Goal: Task Accomplishment & Management: Manage account settings

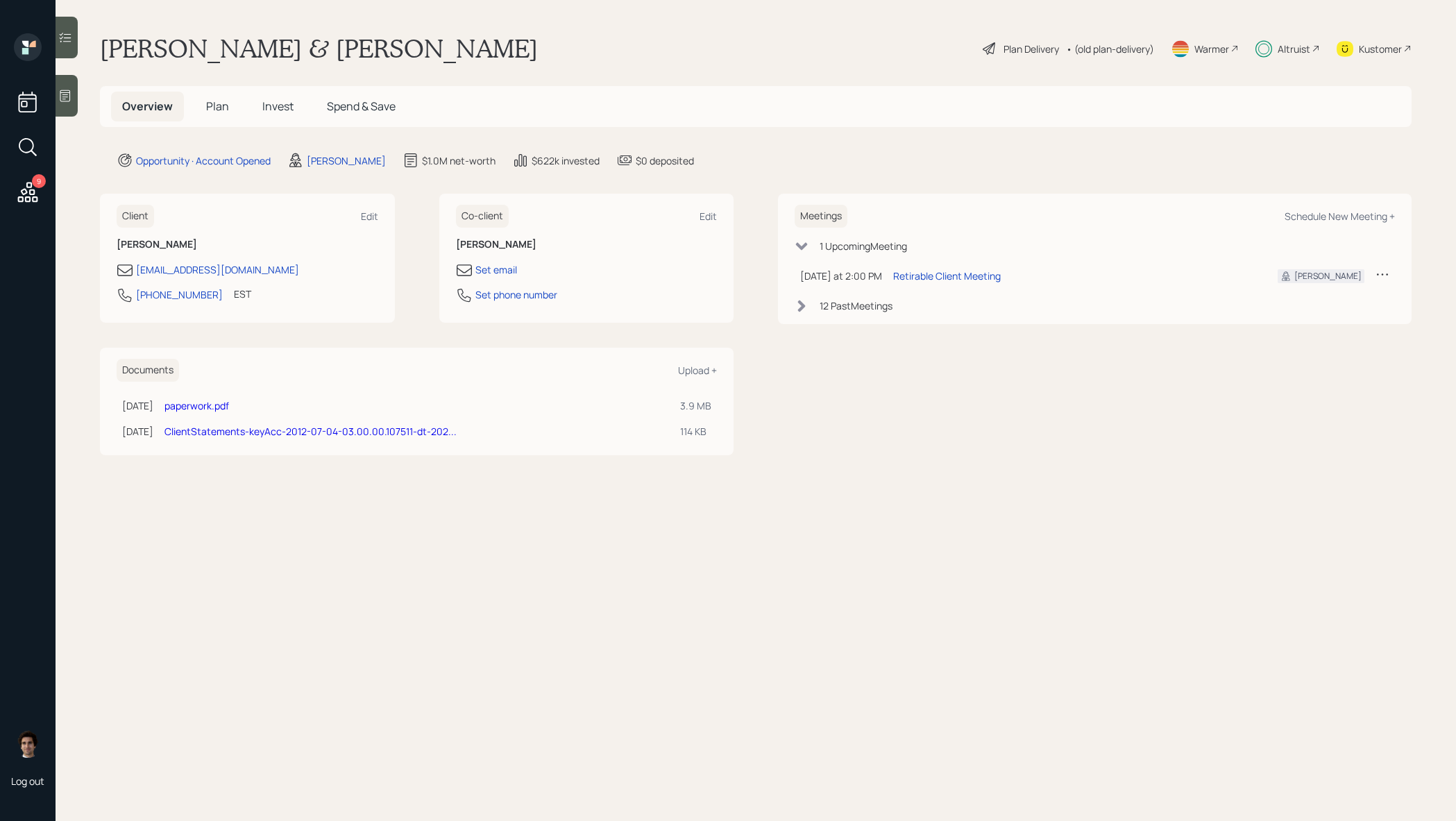
click at [1307, 58] on div "Altruist" at bounding box center [1288, 49] width 64 height 31
click at [1025, 49] on div "Plan Delivery" at bounding box center [1031, 49] width 56 height 14
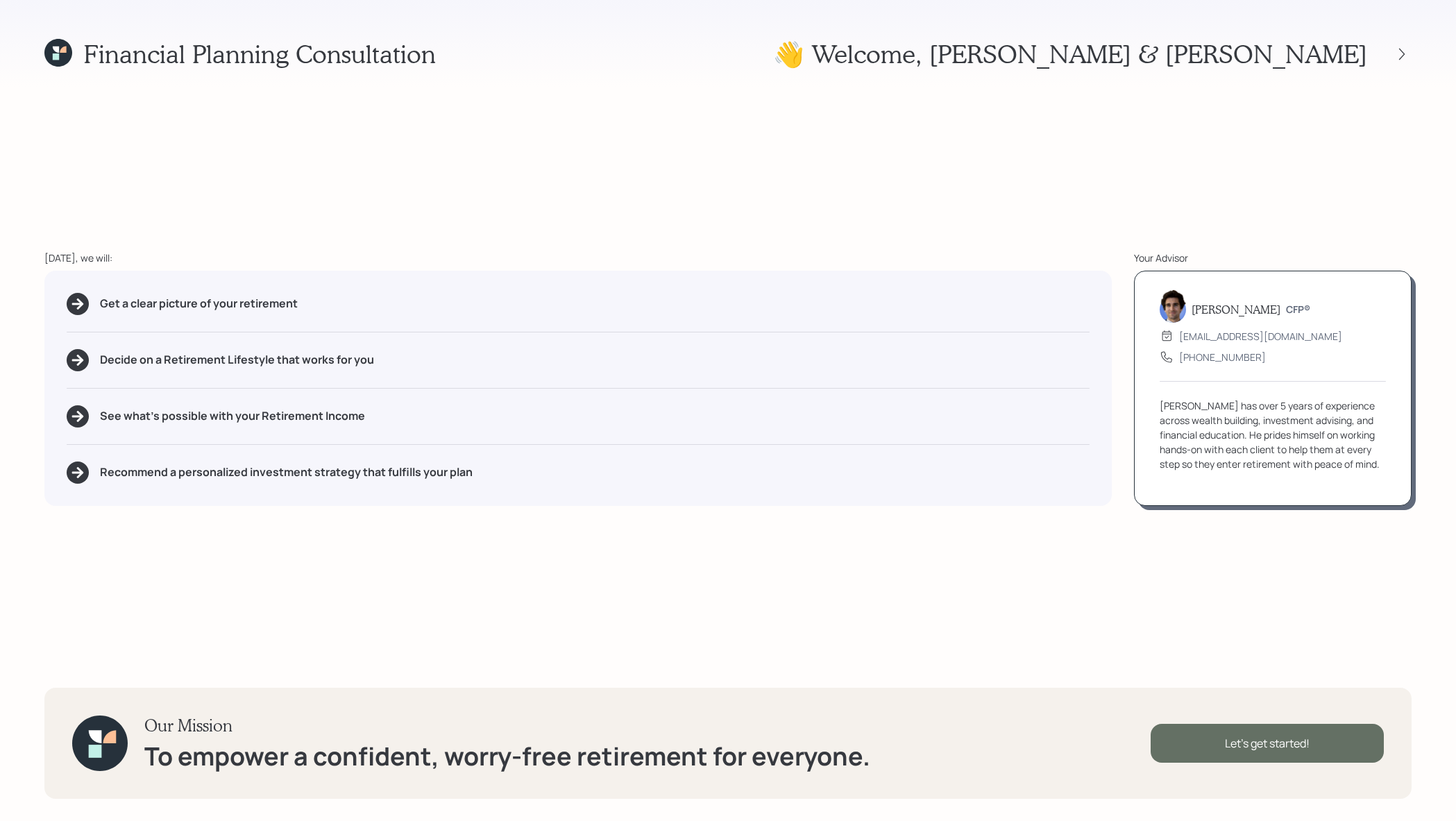
click at [1216, 732] on div "Let's get started!" at bounding box center [1268, 743] width 233 height 39
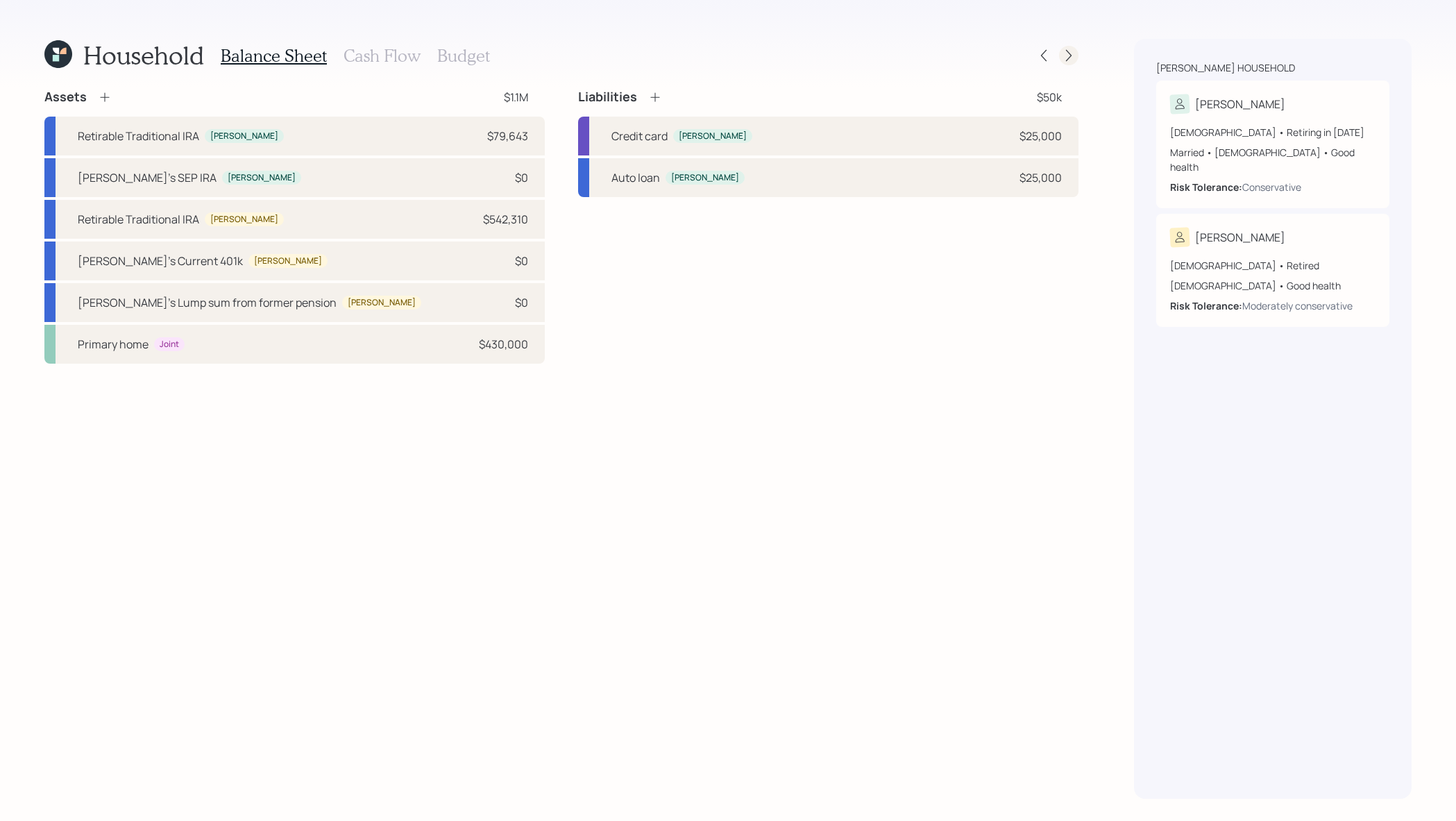
click at [1071, 56] on icon at bounding box center [1068, 55] width 14 height 14
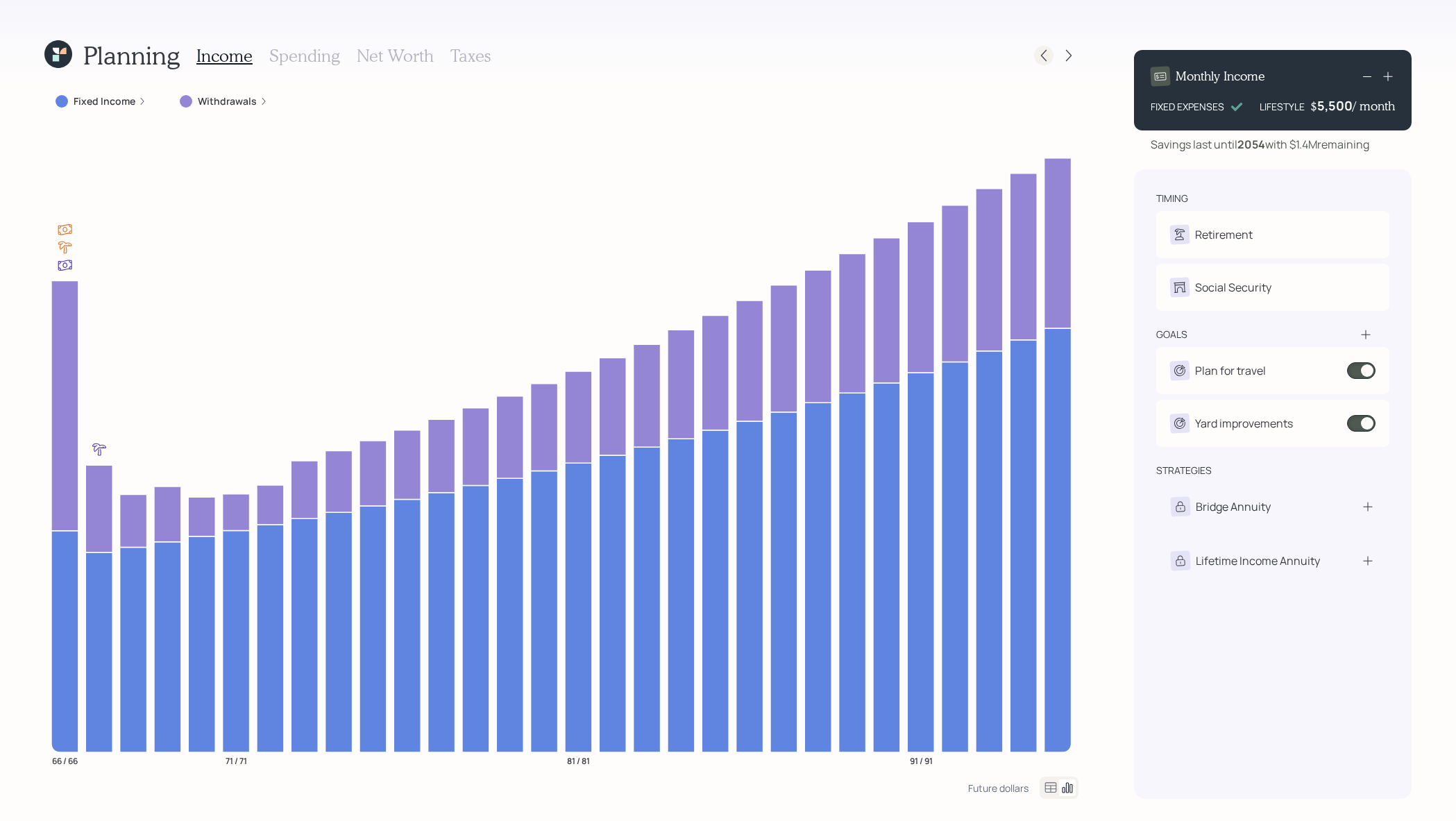
click at [1043, 57] on icon at bounding box center [1044, 56] width 6 height 12
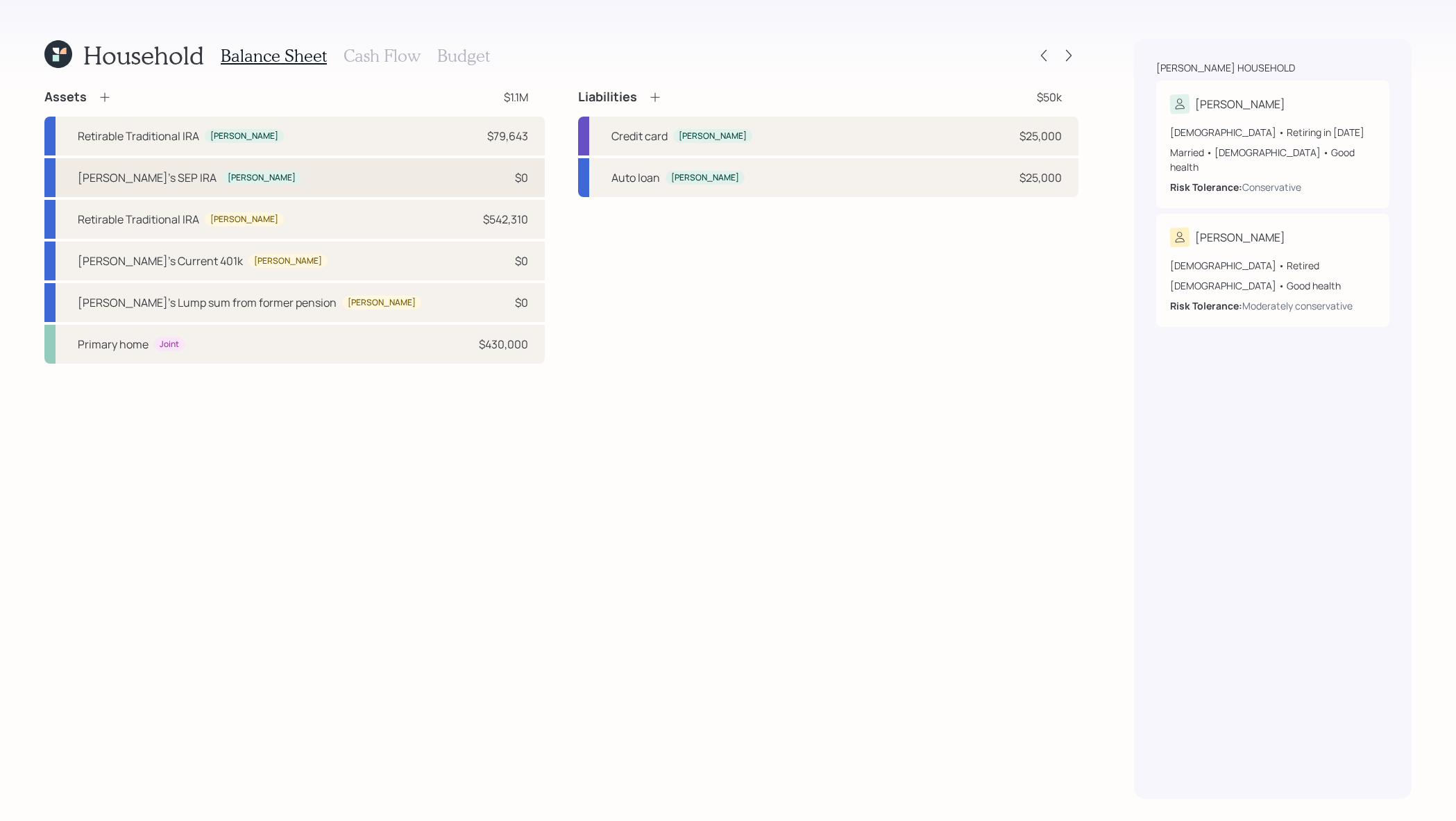
click at [445, 168] on div "Teresa's SEP IRA Teresa $0" at bounding box center [294, 178] width 500 height 39
select select "balanced"
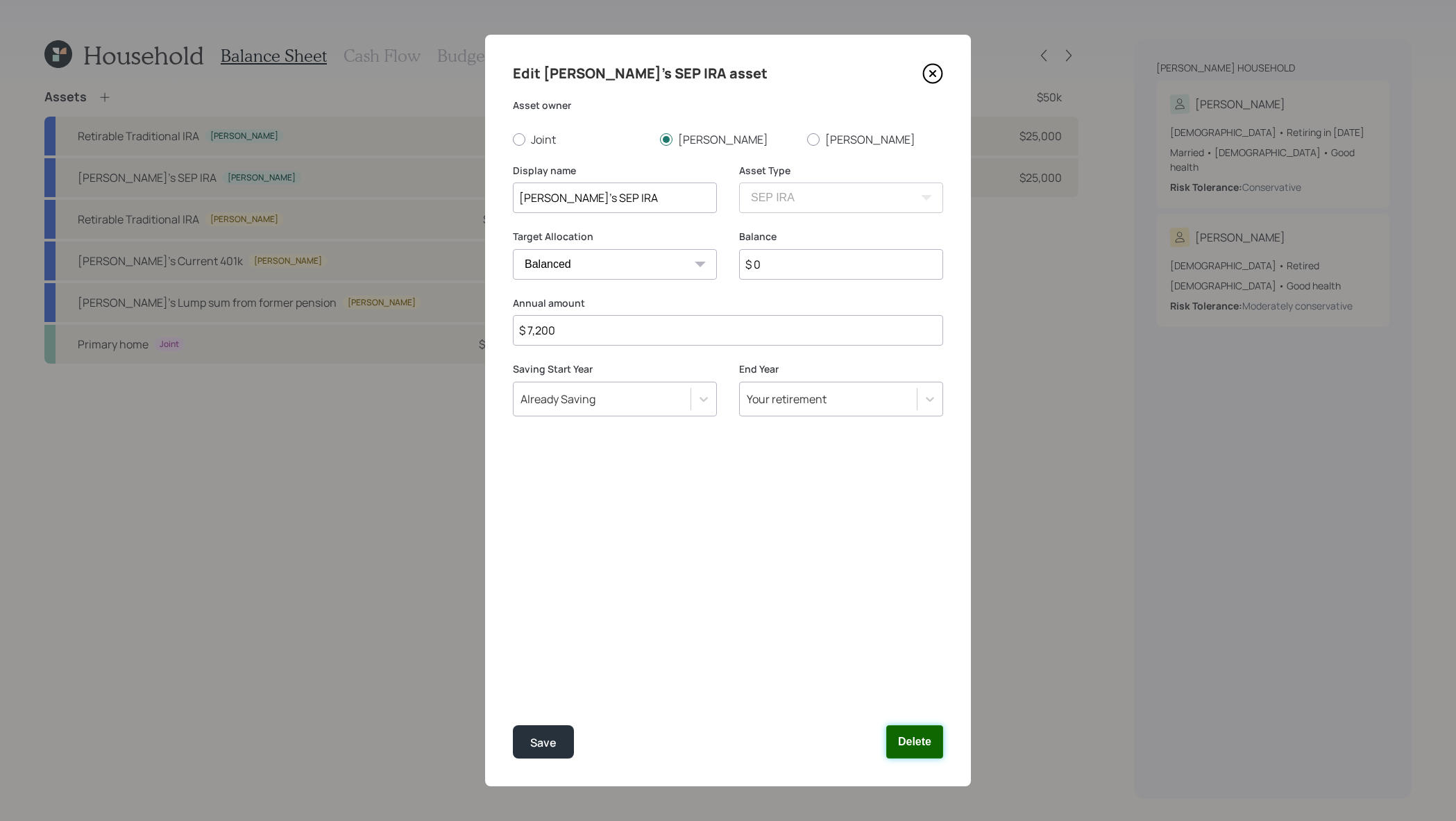
click at [899, 733] on button "Delete" at bounding box center [915, 741] width 57 height 34
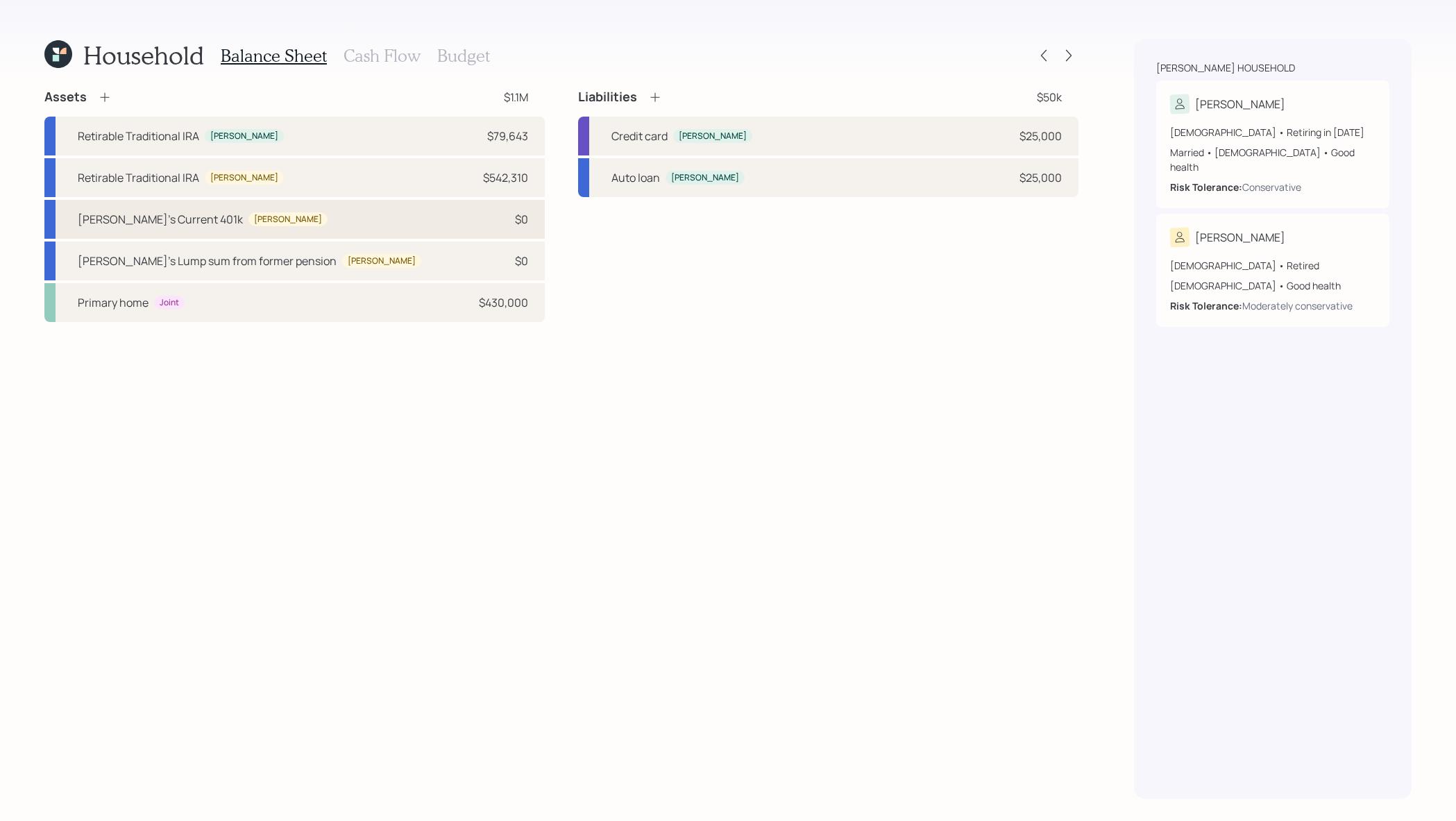
click at [477, 218] on div "Eric's Current 401k Eric $0" at bounding box center [294, 219] width 500 height 39
select select "company_sponsored"
select select "balanced"
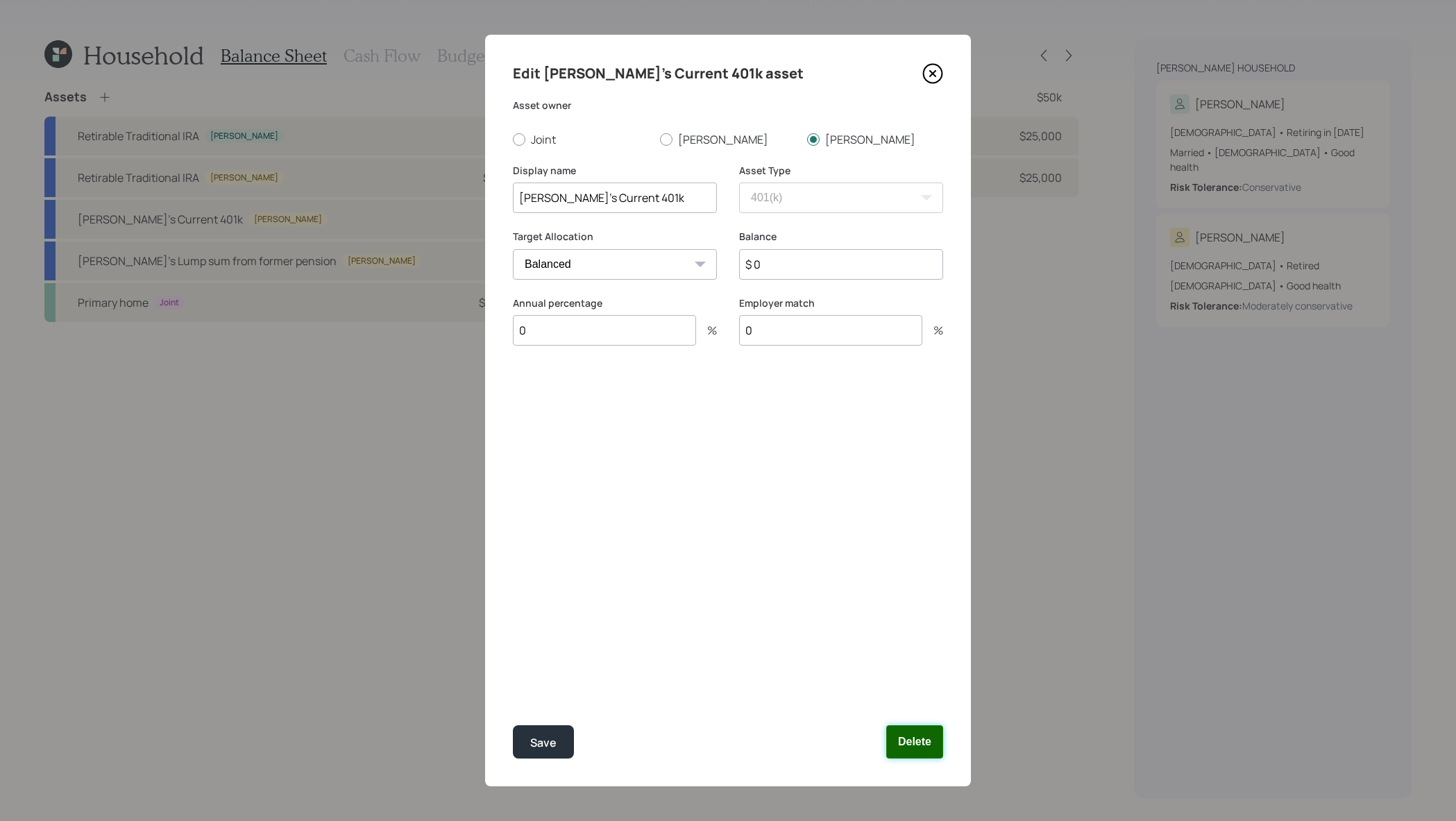
click at [942, 753] on button "Delete" at bounding box center [915, 741] width 57 height 34
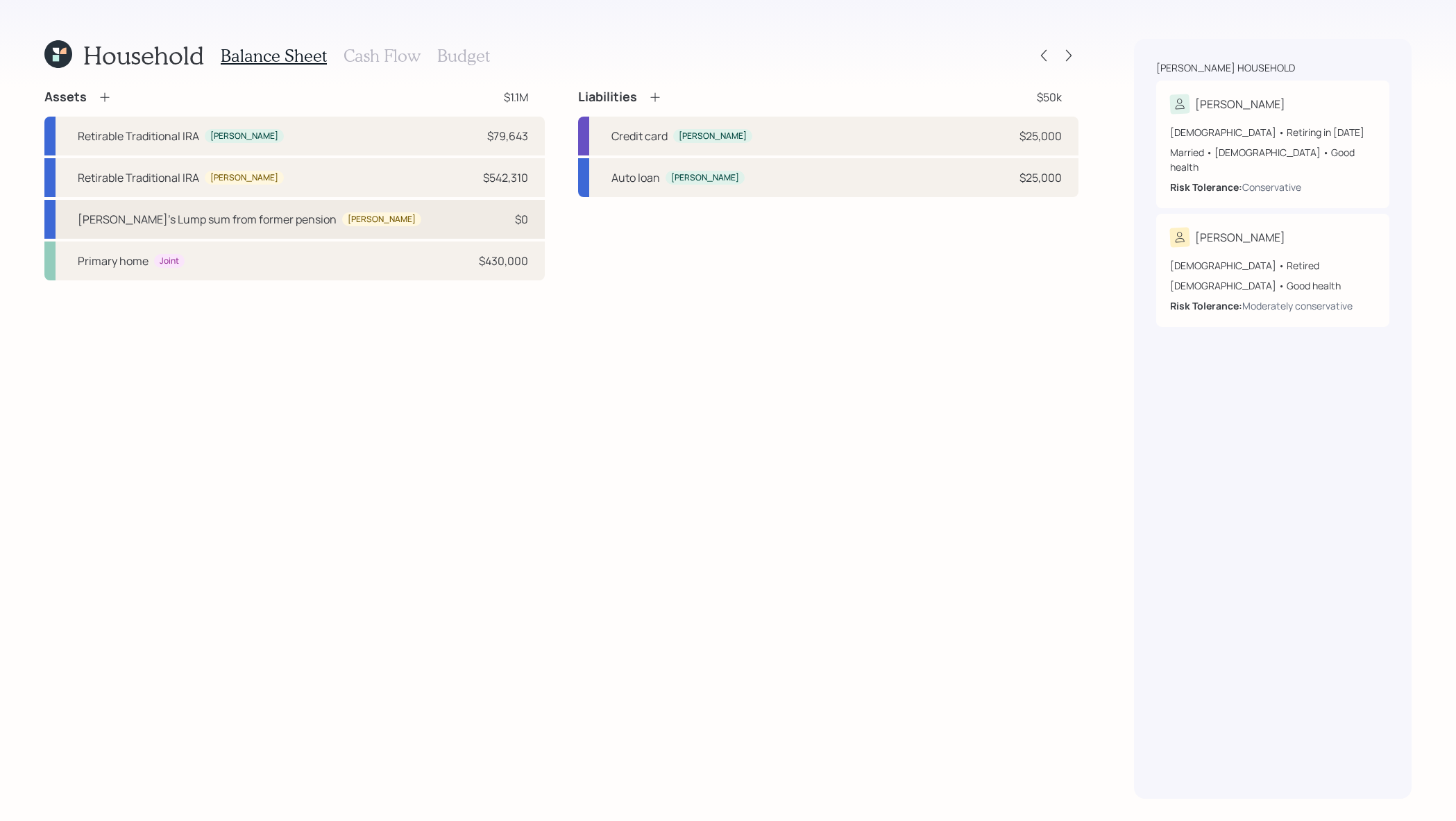
click at [529, 229] on div "Eric's Lump sum from former pension Eric $0" at bounding box center [294, 219] width 500 height 39
select select "ira"
select select "balanced"
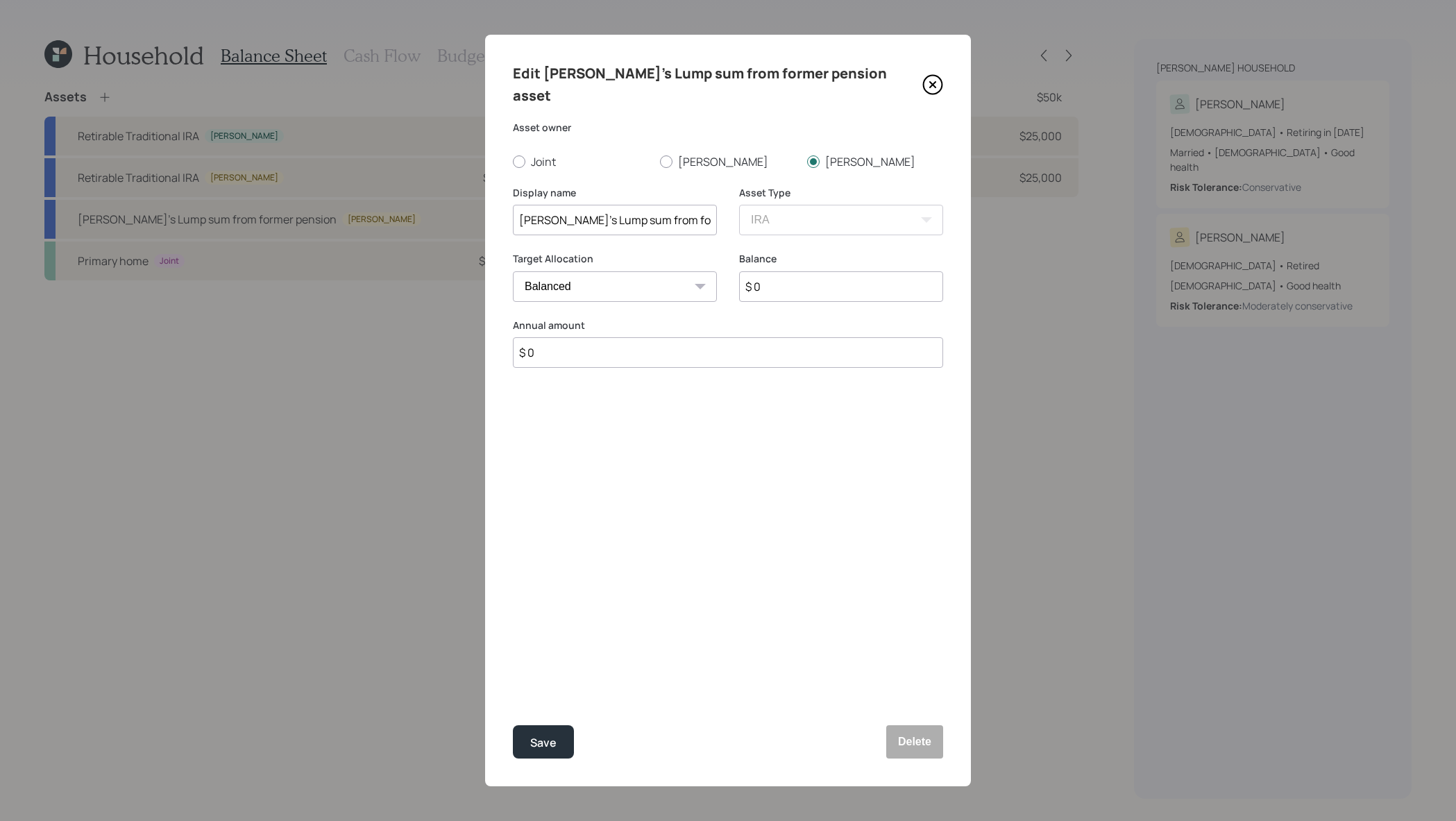
click at [961, 757] on div "Edit Eric's Lump sum from former pension asset Asset owner Joint Teresa Eric Di…" at bounding box center [728, 410] width 486 height 751
click at [923, 748] on button "Delete" at bounding box center [915, 741] width 57 height 34
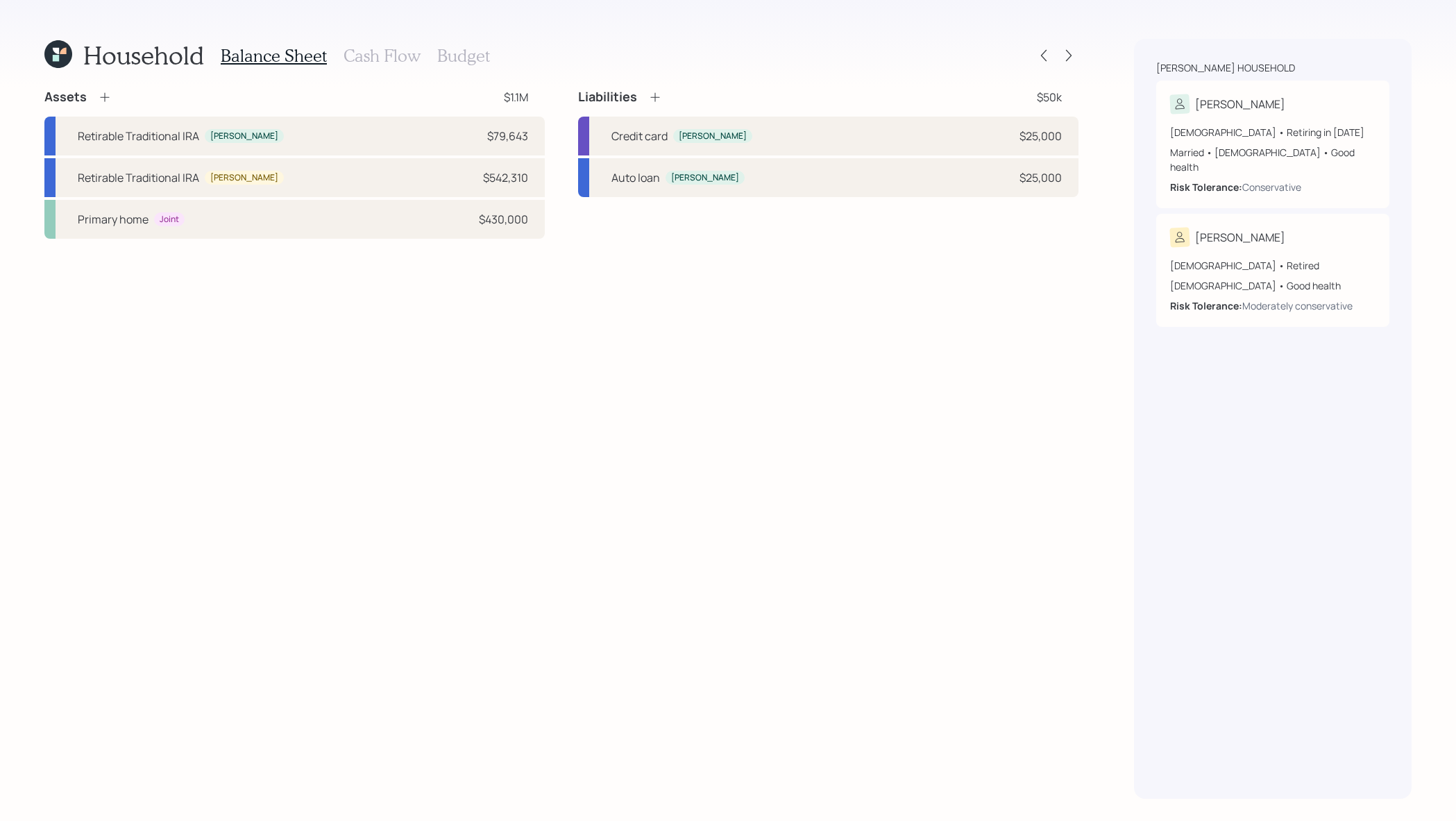
click at [396, 61] on h3 "Cash Flow" at bounding box center [382, 56] width 77 height 20
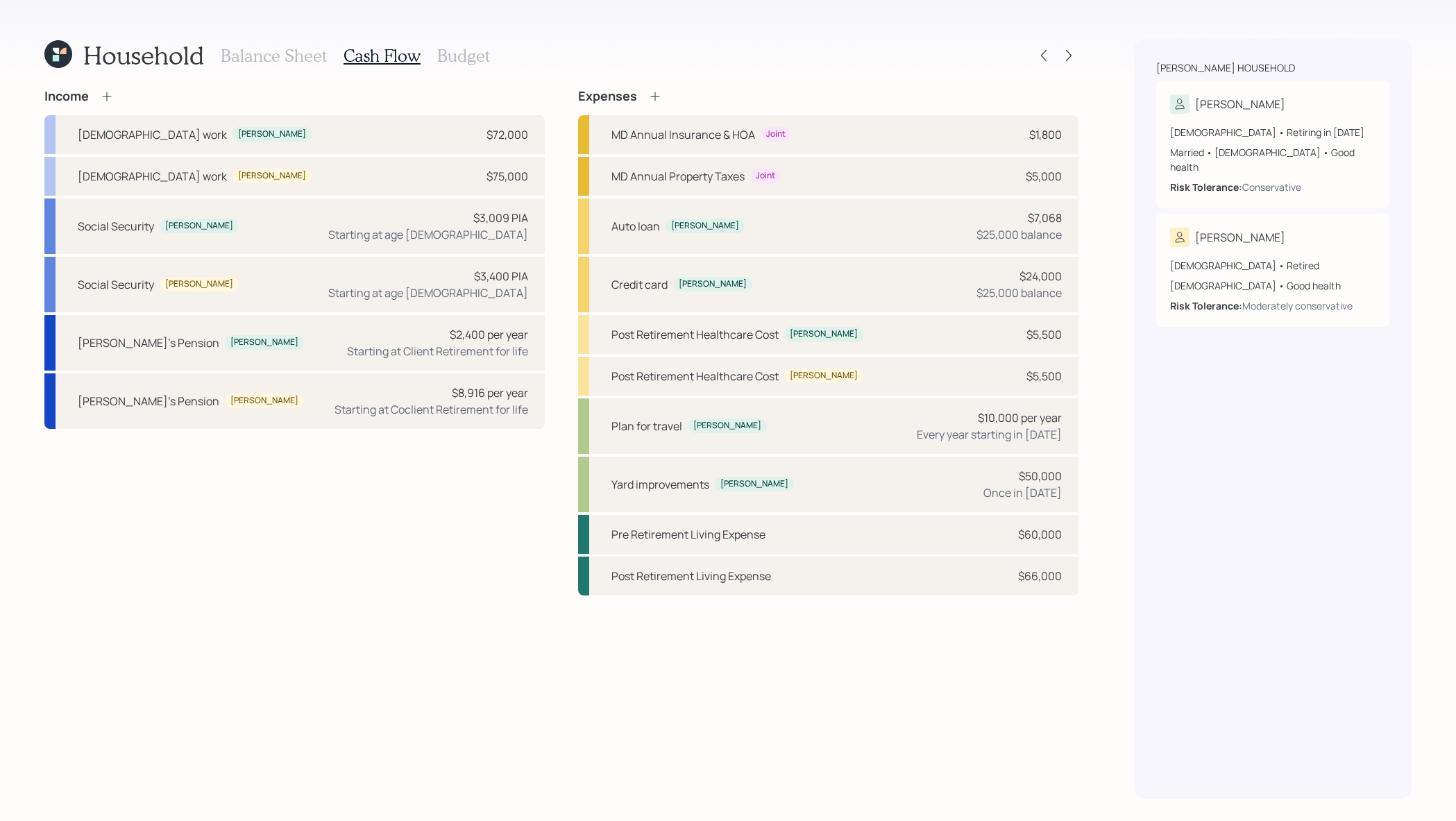
click at [482, 53] on h3 "Budget" at bounding box center [464, 56] width 53 height 20
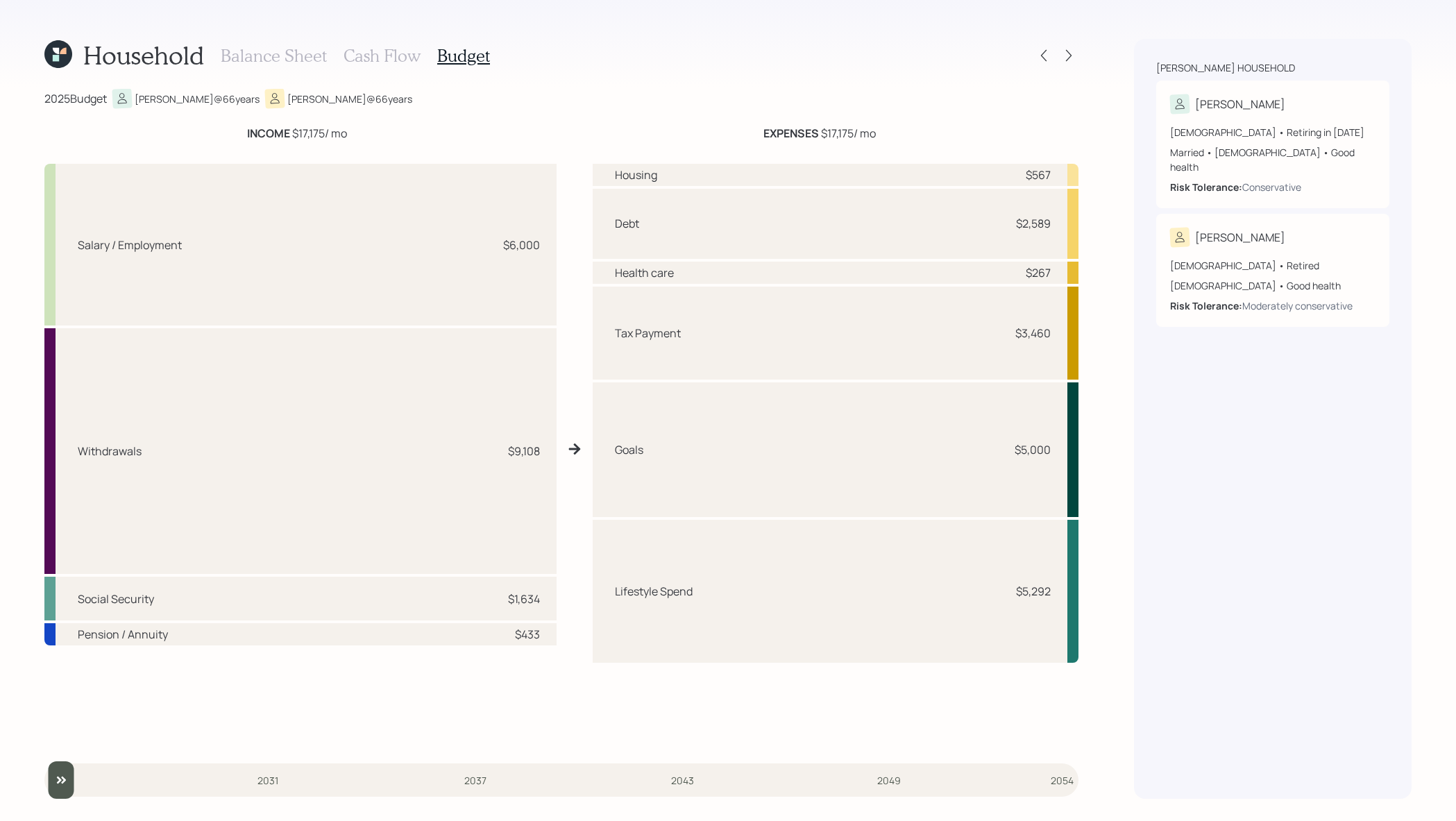
click at [383, 56] on h3 "Cash Flow" at bounding box center [382, 56] width 77 height 20
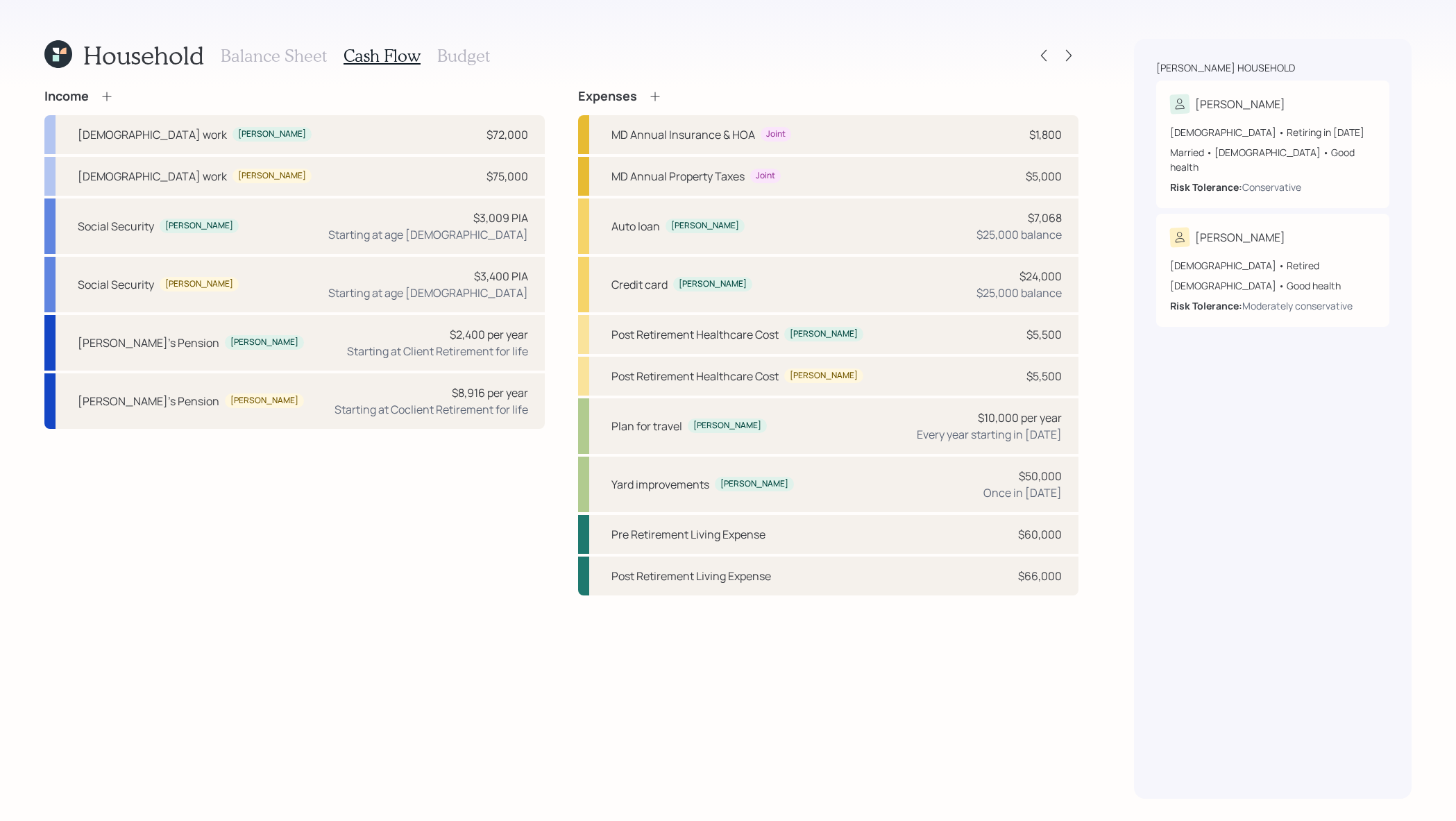
click at [293, 61] on h3 "Balance Sheet" at bounding box center [273, 56] width 106 height 20
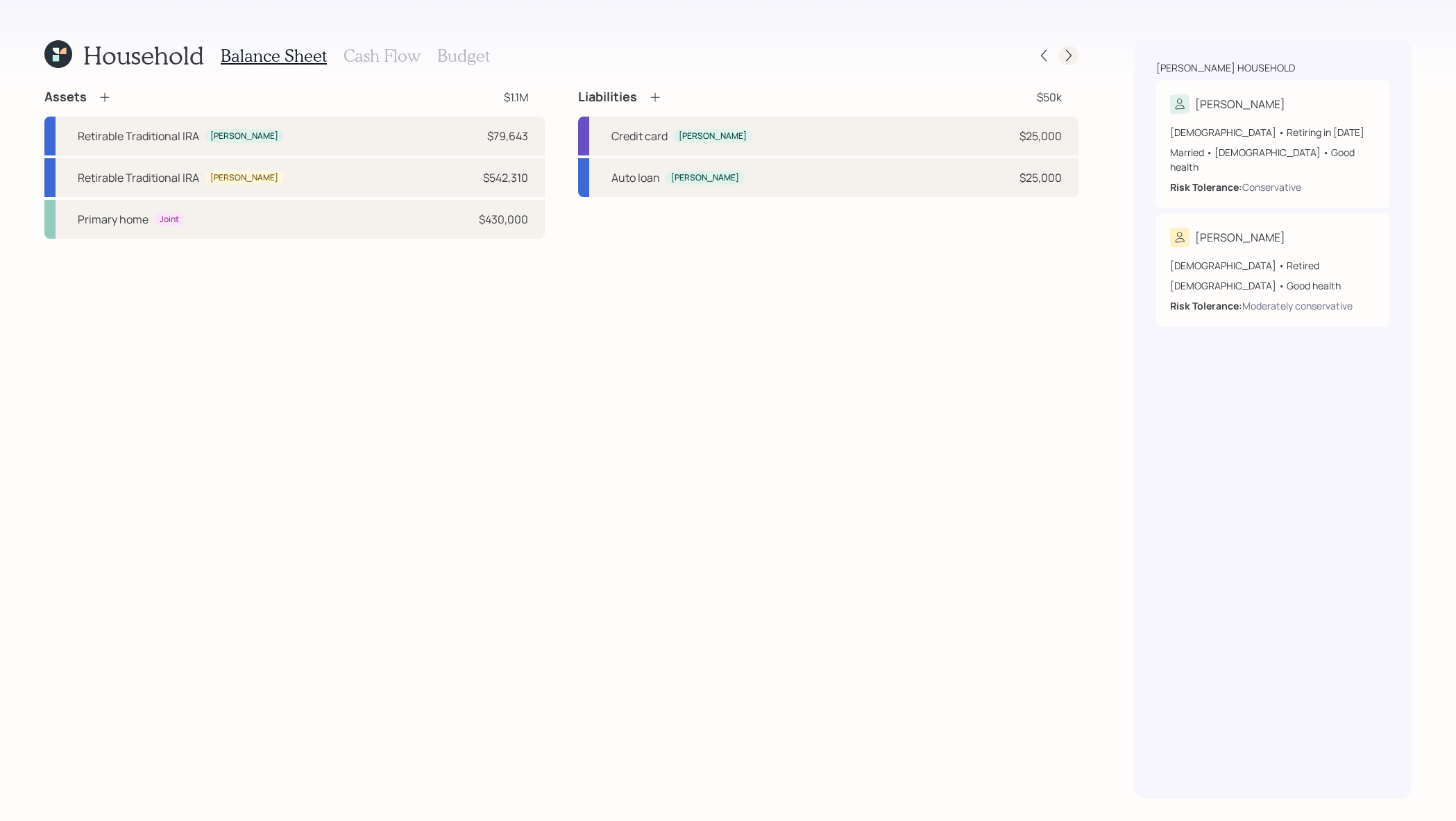
click at [1076, 53] on icon at bounding box center [1068, 55] width 14 height 14
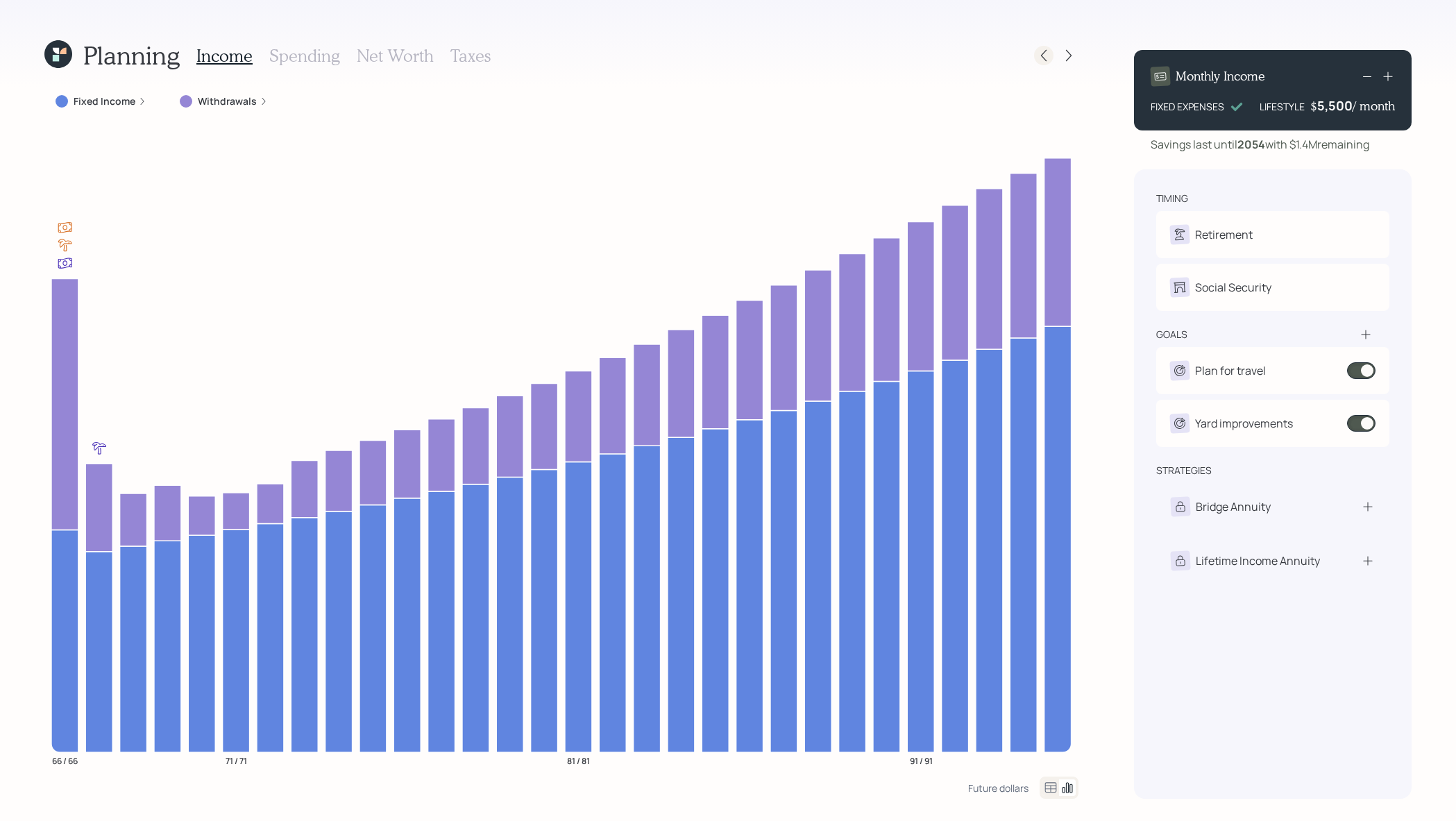
click at [1048, 51] on icon at bounding box center [1043, 55] width 14 height 14
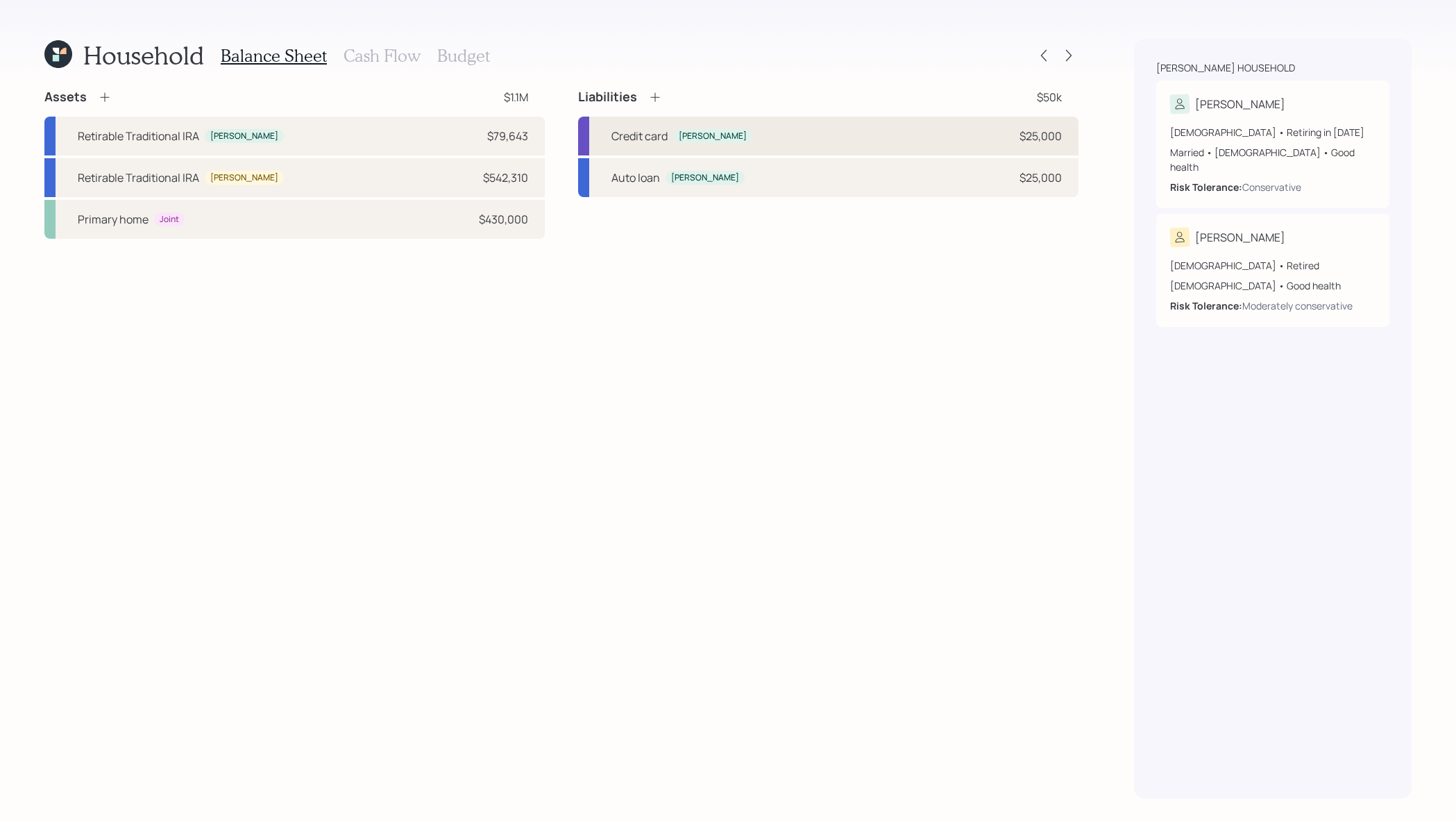
click at [734, 135] on div "Credit card Teresa $25,000" at bounding box center [828, 136] width 500 height 39
select select "credit_card"
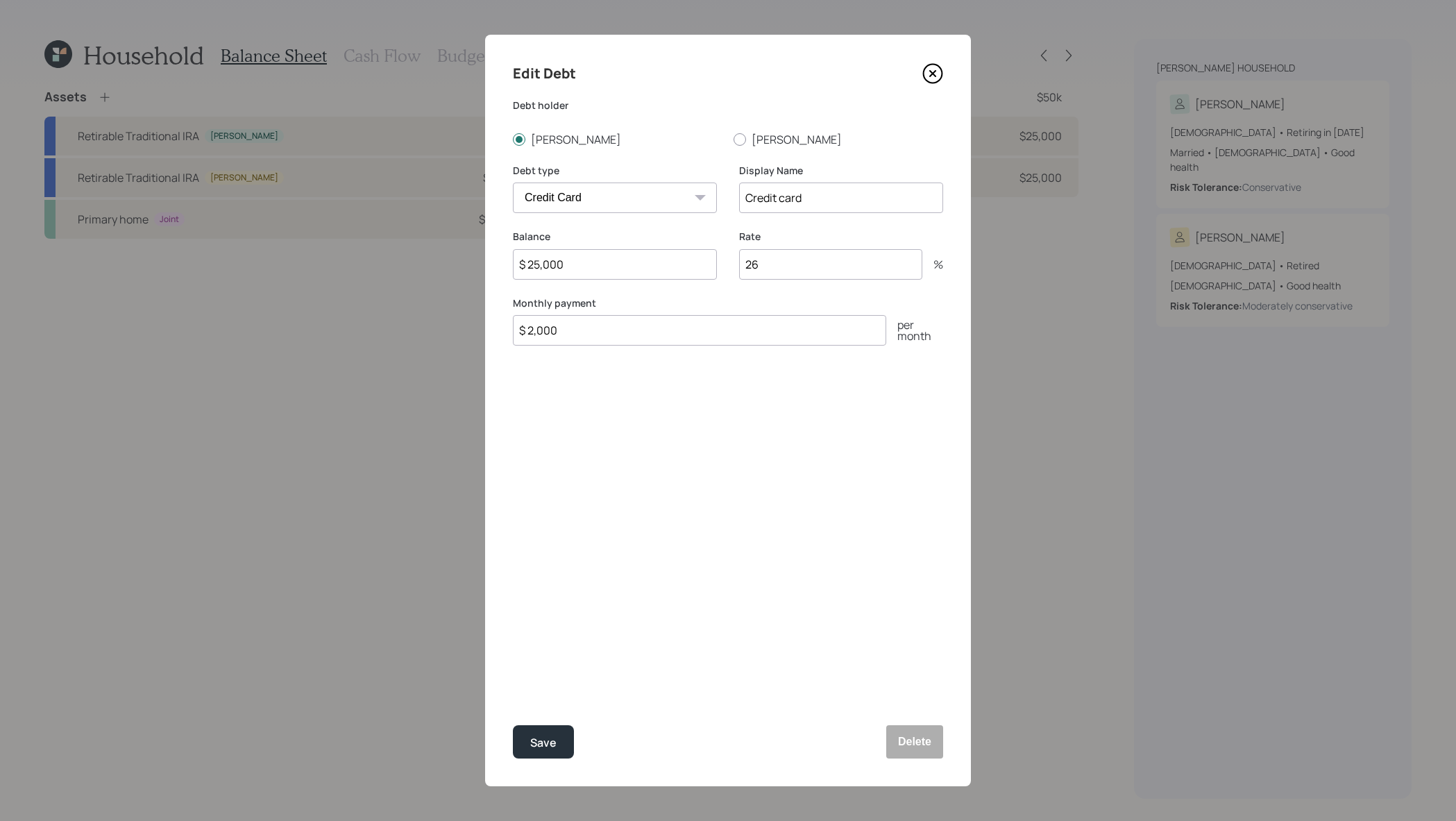
drag, startPoint x: 608, startPoint y: 267, endPoint x: 419, endPoint y: 255, distance: 189.4
click at [419, 255] on div "Edit Debt Debt holder Teresa Eric Debt type Car Credit Card Medical Student Oth…" at bounding box center [728, 410] width 1456 height 821
drag, startPoint x: 784, startPoint y: 250, endPoint x: 903, endPoint y: 332, distance: 144.5
click at [0, 0] on form "Debt holder Teresa Eric Debt type Car Credit Card Medical Student Other Display…" at bounding box center [0, 0] width 0 height 0
click at [927, 79] on icon at bounding box center [933, 73] width 21 height 21
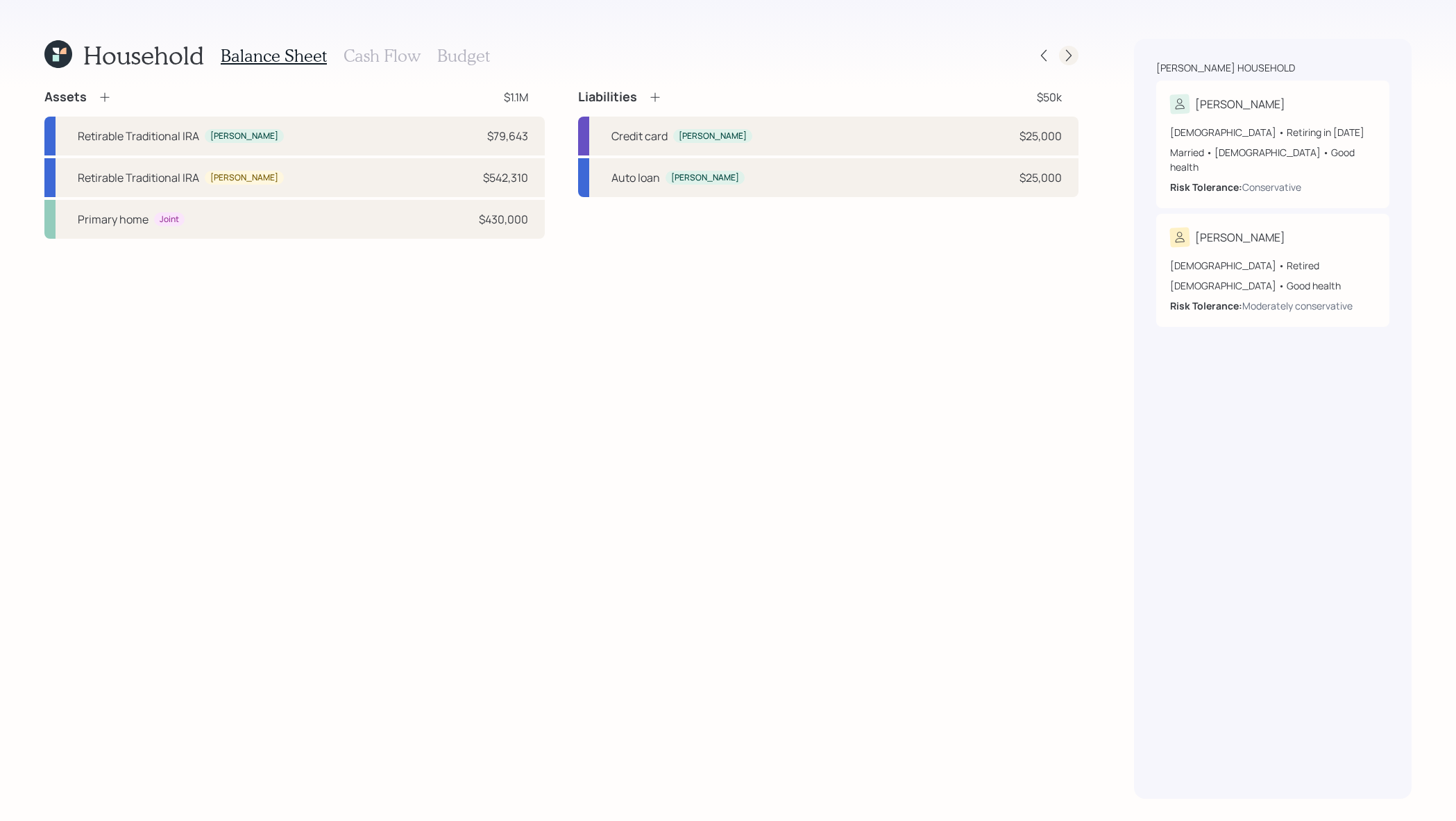
click at [1069, 49] on icon at bounding box center [1068, 55] width 14 height 14
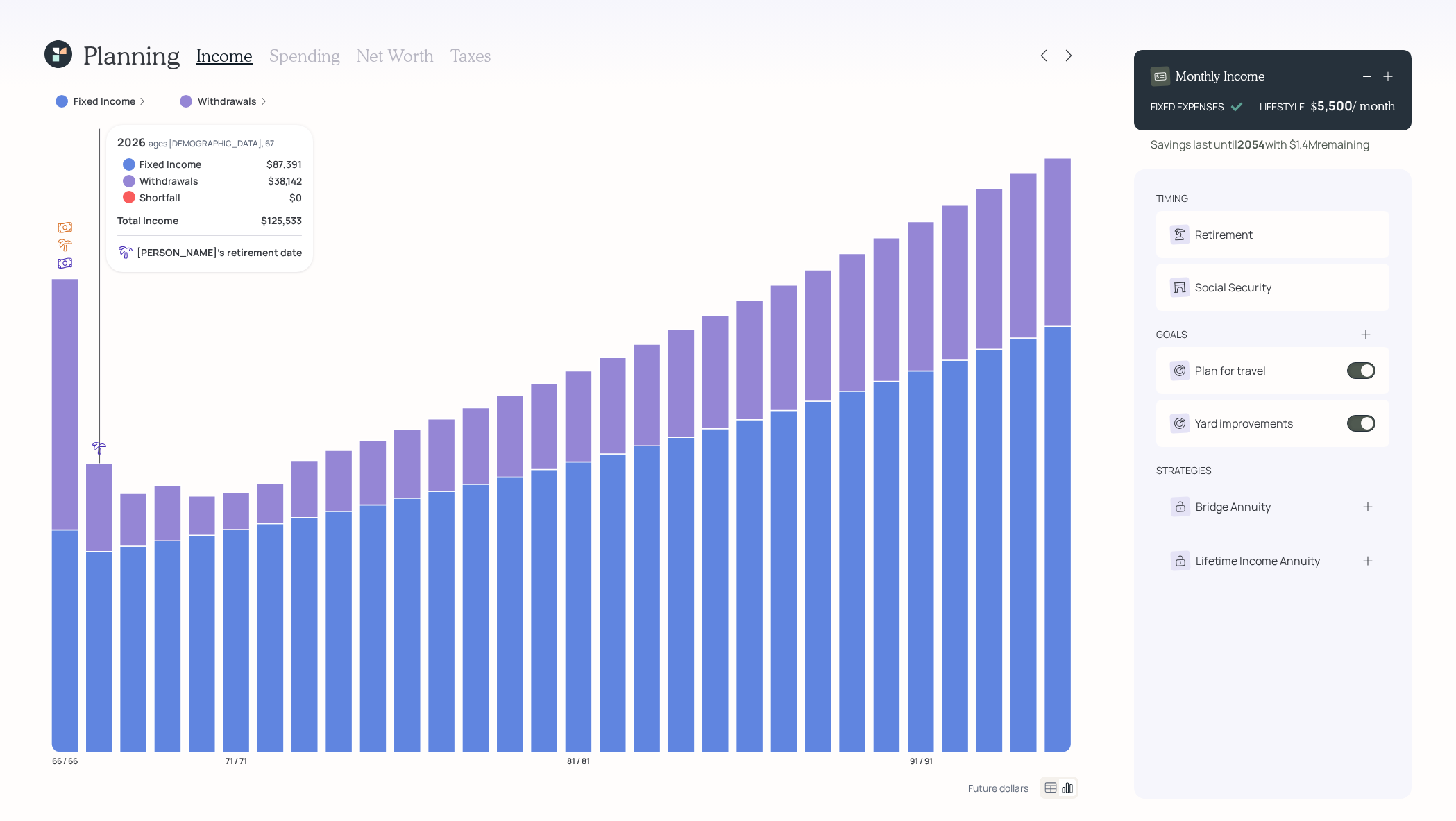
click at [98, 494] on icon at bounding box center [99, 507] width 27 height 88
click at [114, 87] on div "Planning Income Spending Net Worth Taxes Fixed Income Withdrawals 66 / 66 71 / …" at bounding box center [561, 418] width 1034 height 760
click at [114, 102] on label "Fixed Income" at bounding box center [104, 101] width 62 height 14
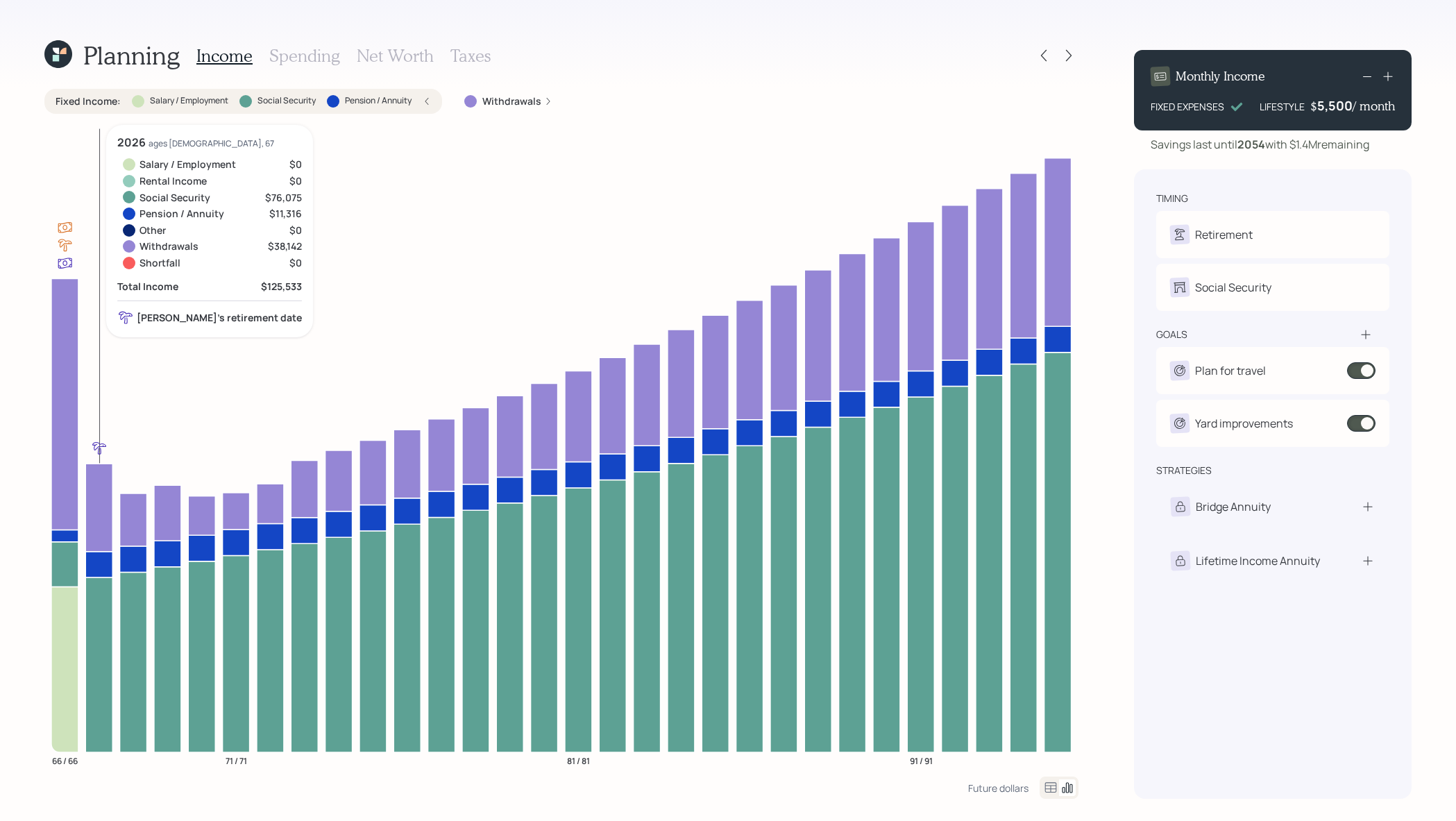
click at [111, 503] on icon at bounding box center [99, 507] width 27 height 88
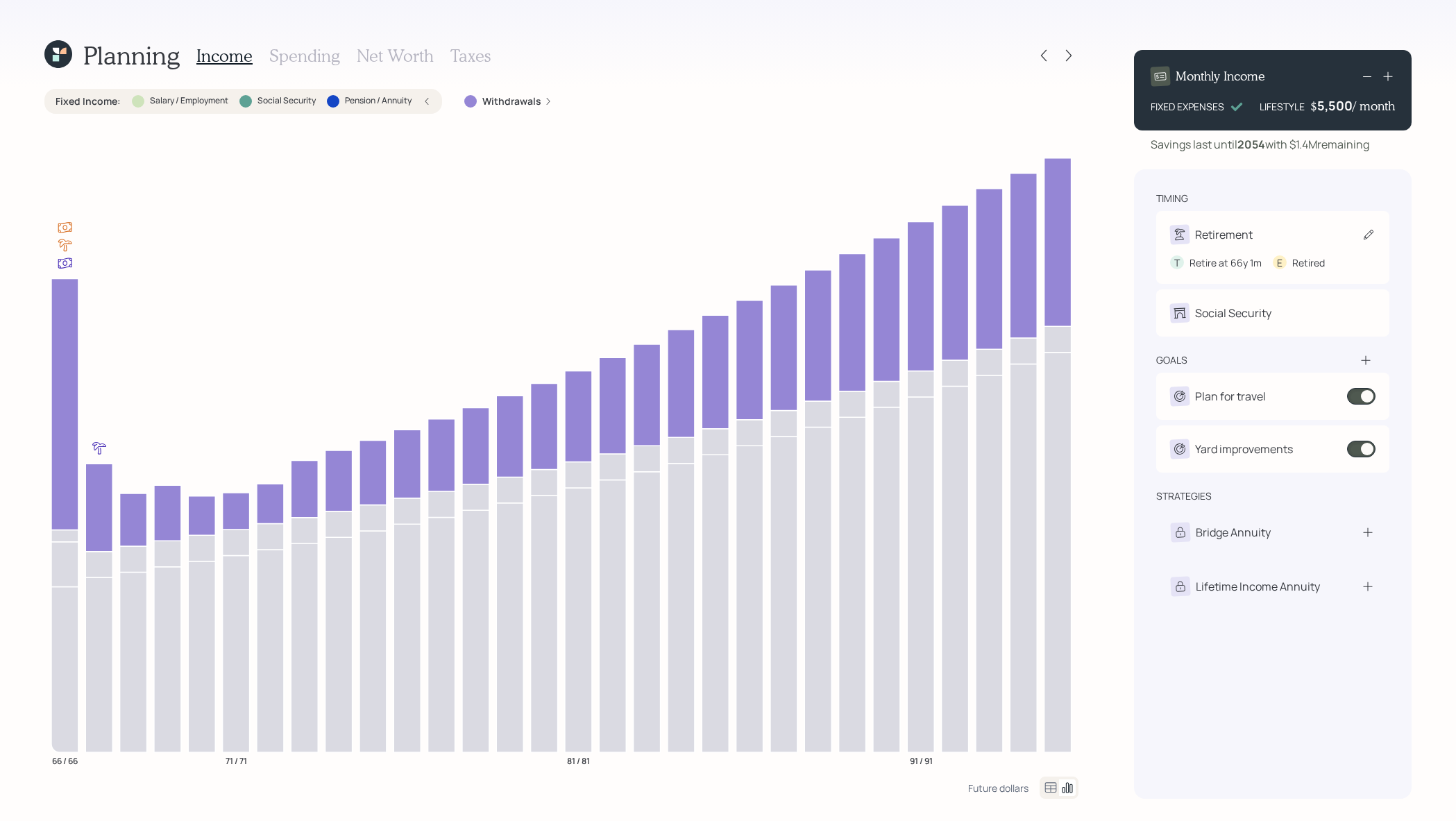
click at [1295, 233] on div "Retirement" at bounding box center [1273, 234] width 206 height 19
select select "6"
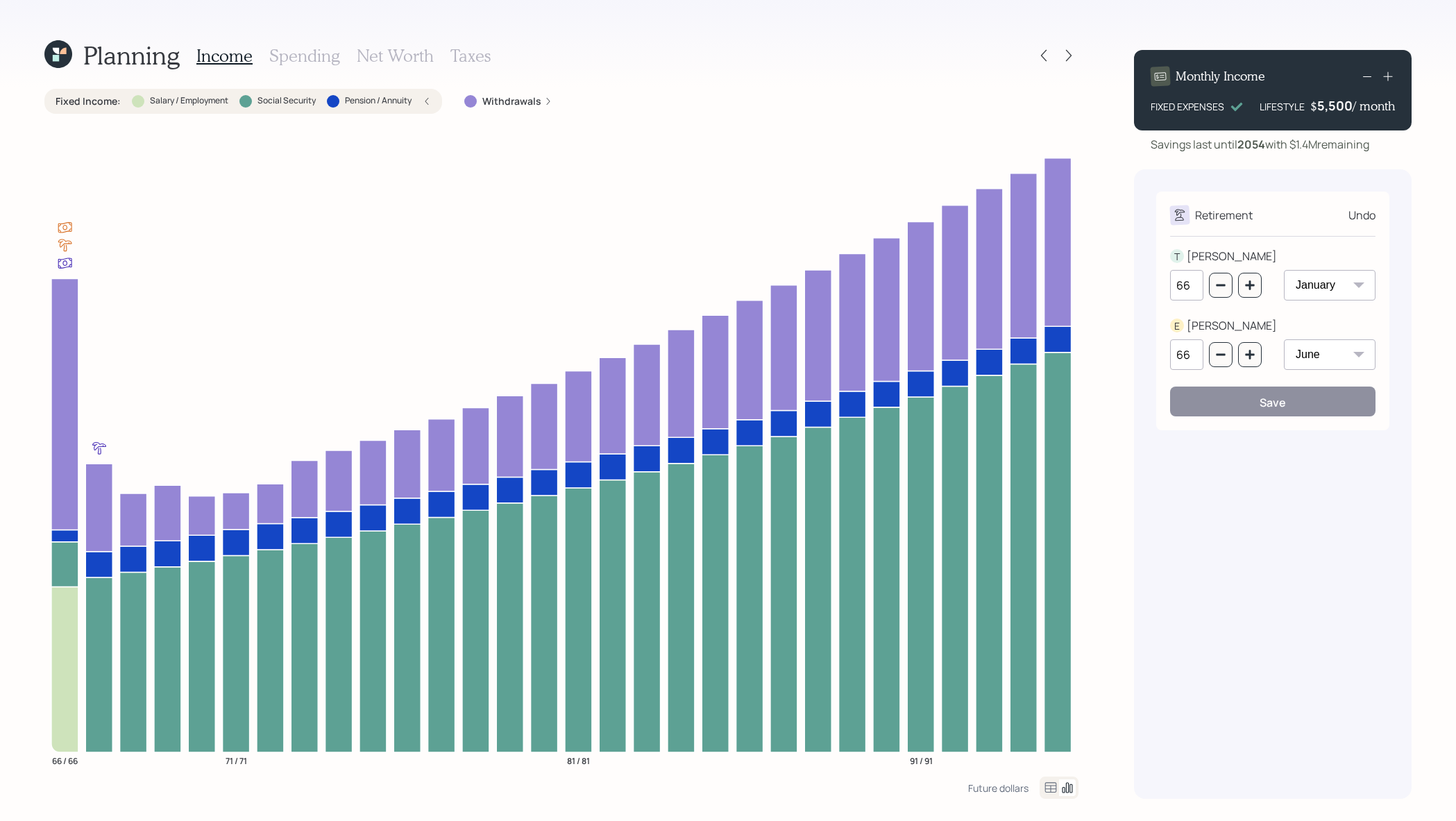
click at [49, 58] on icon at bounding box center [58, 53] width 28 height 28
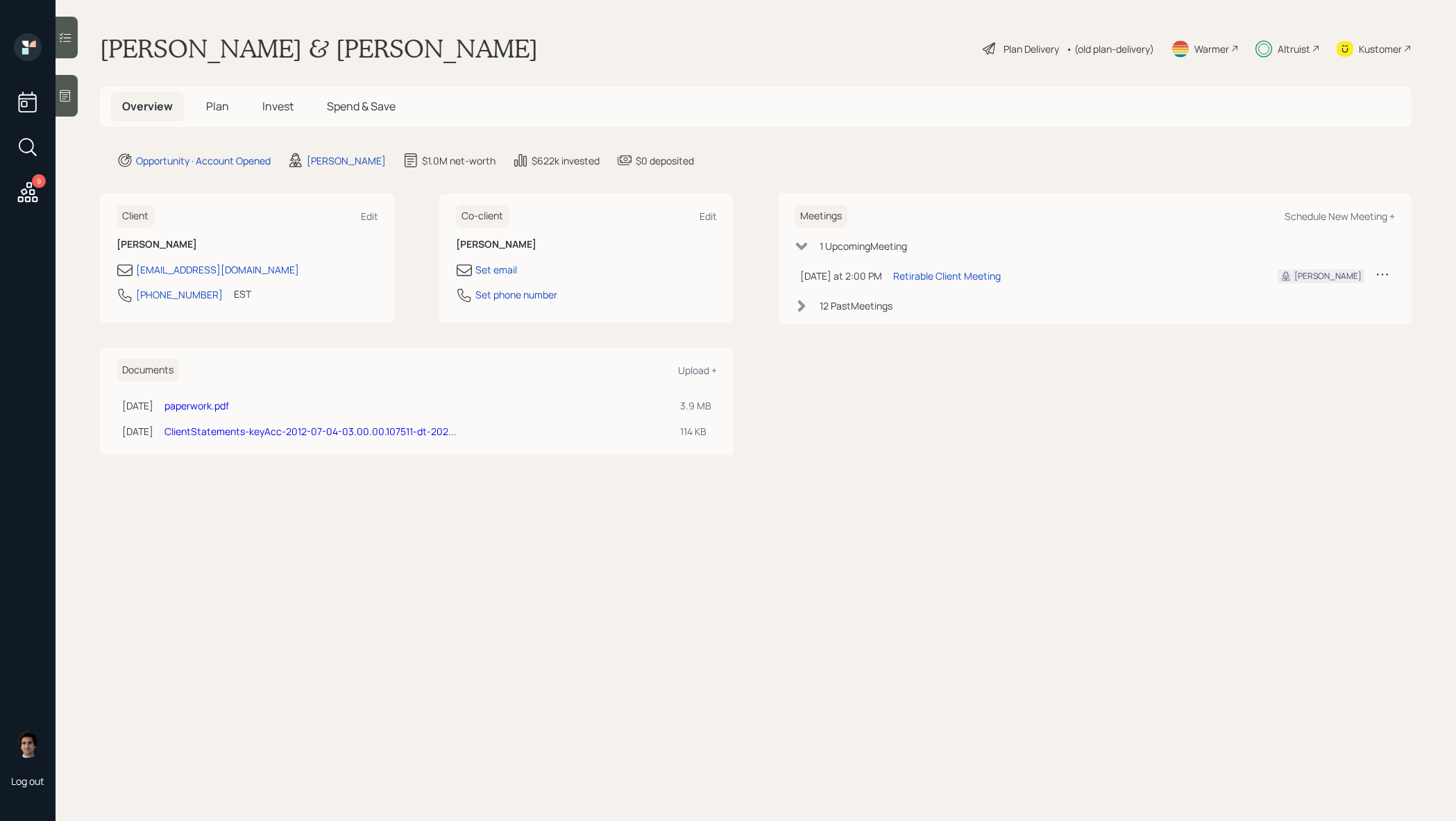
click at [1380, 48] on div "Kustomer" at bounding box center [1380, 49] width 43 height 14
